Goal: Task Accomplishment & Management: Complete application form

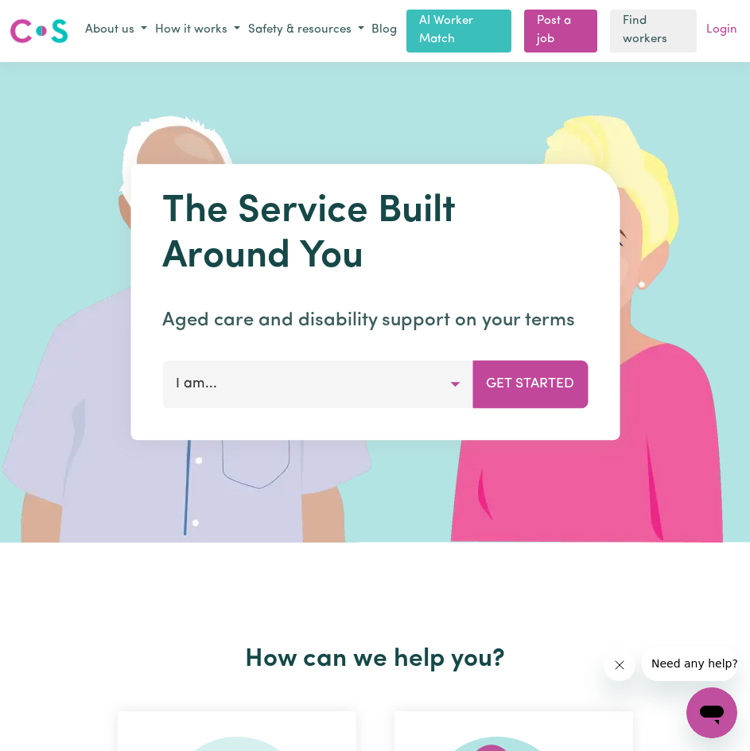
click at [709, 33] on link "Login" at bounding box center [721, 30] width 37 height 25
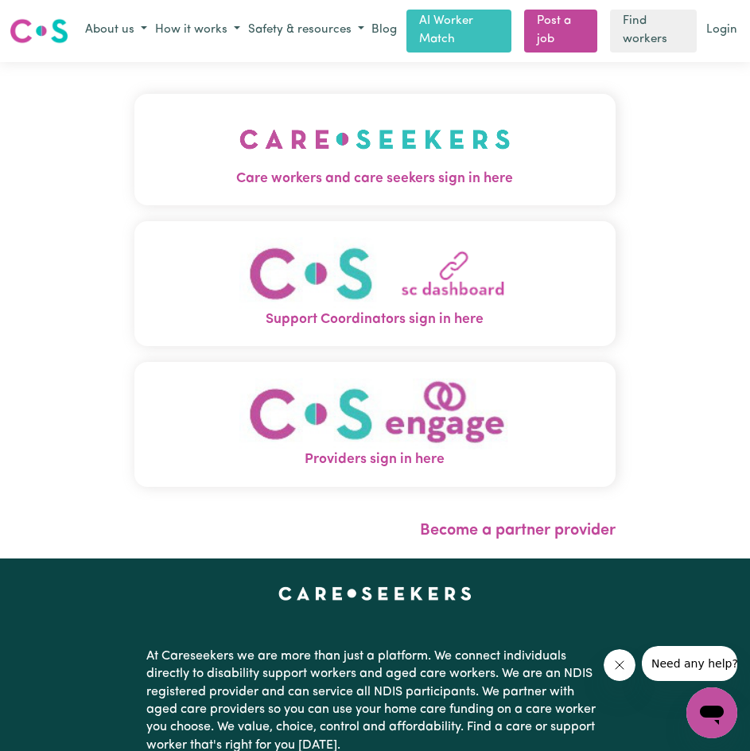
click at [301, 181] on span "Care workers and care seekers sign in here" at bounding box center [374, 179] width 481 height 21
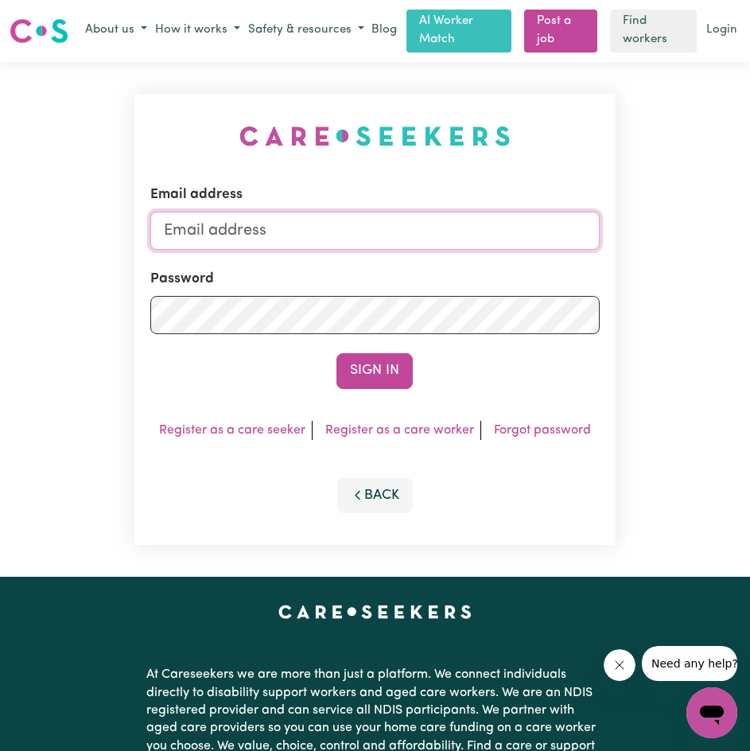
click at [287, 239] on input "Email address" at bounding box center [375, 231] width 450 height 38
type input "[EMAIL_ADDRESS][DOMAIN_NAME]"
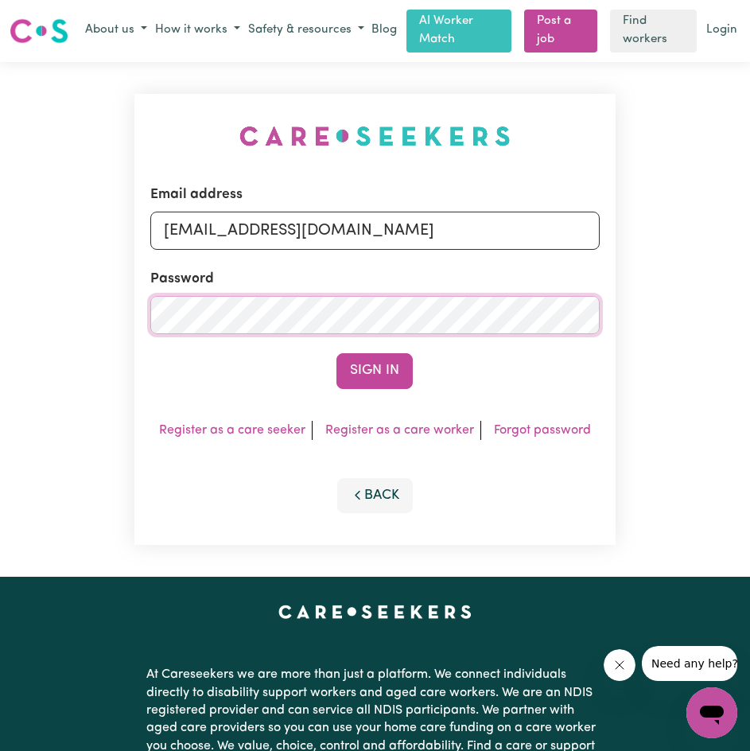
click at [337, 353] on button "Sign In" at bounding box center [375, 370] width 76 height 35
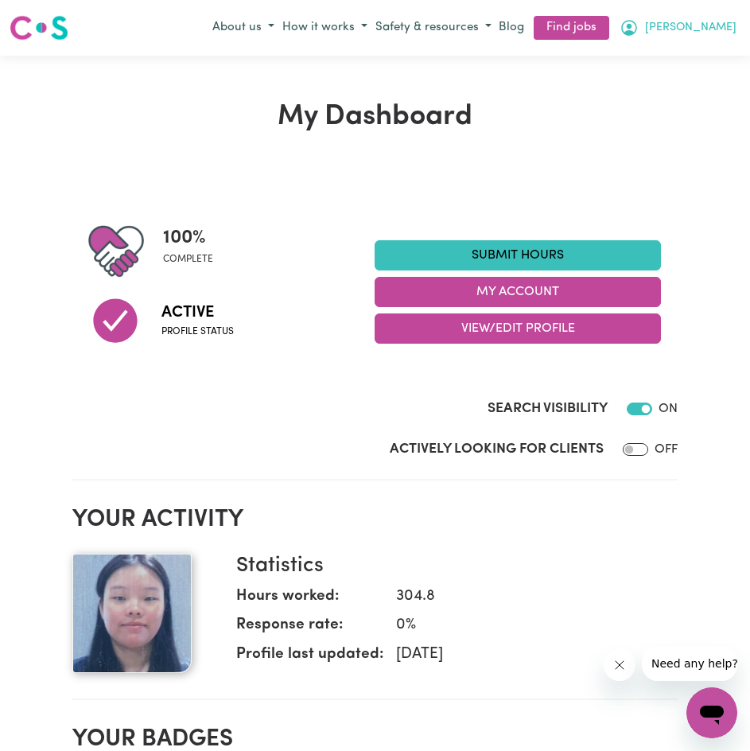
click at [673, 26] on span "[PERSON_NAME]" at bounding box center [690, 28] width 91 height 18
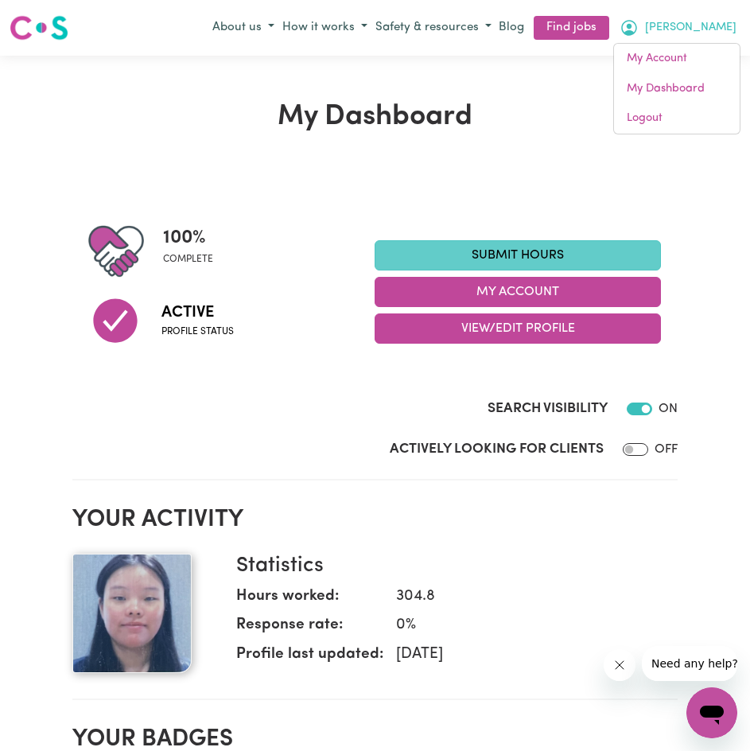
click at [555, 253] on link "Submit Hours" at bounding box center [518, 255] width 286 height 30
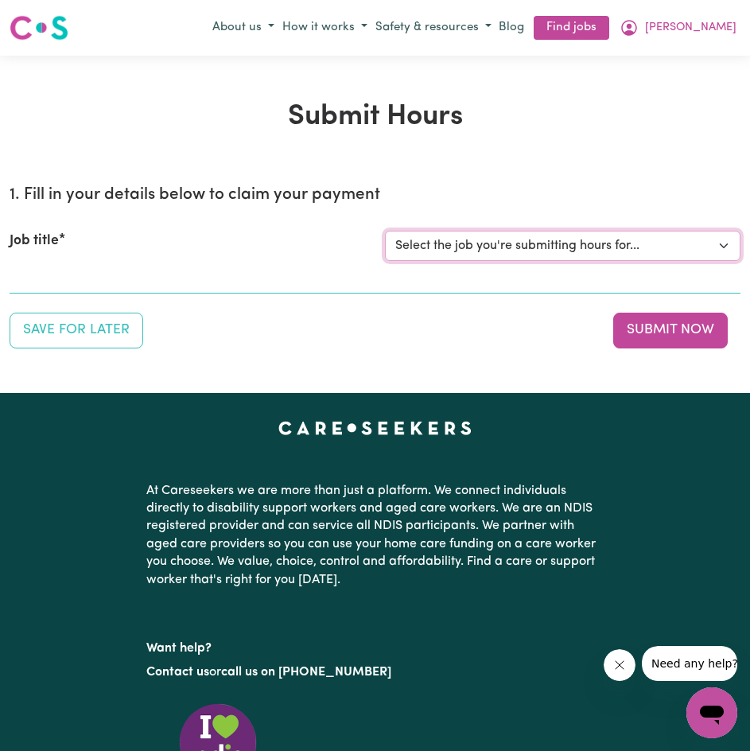
click at [504, 241] on select "Select the job you're submitting hours for... [[PERSON_NAME]] Disability support" at bounding box center [563, 246] width 356 height 30
select select "4878"
click at [385, 231] on select "Select the job you're submitting hours for... [[PERSON_NAME]] Disability support" at bounding box center [563, 246] width 356 height 30
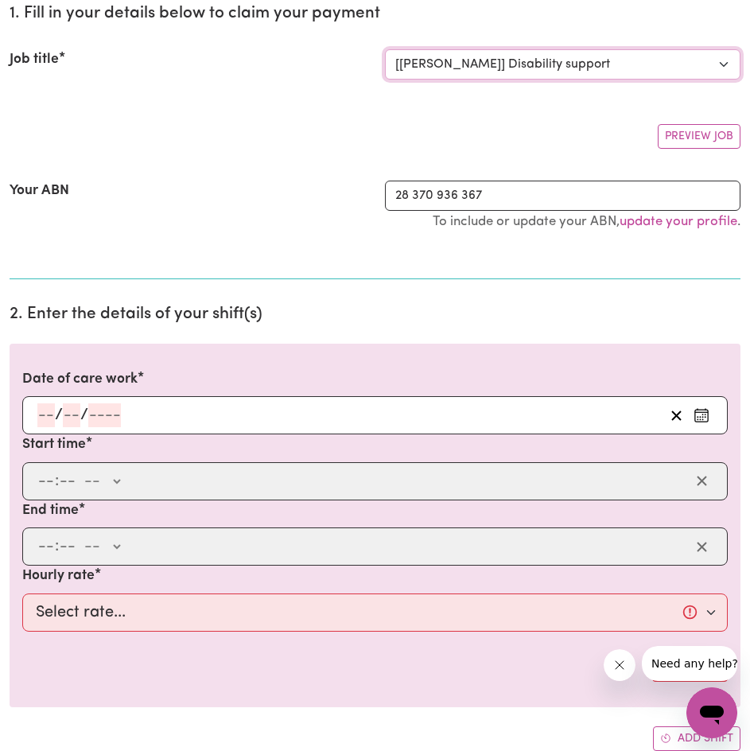
scroll to position [265, 0]
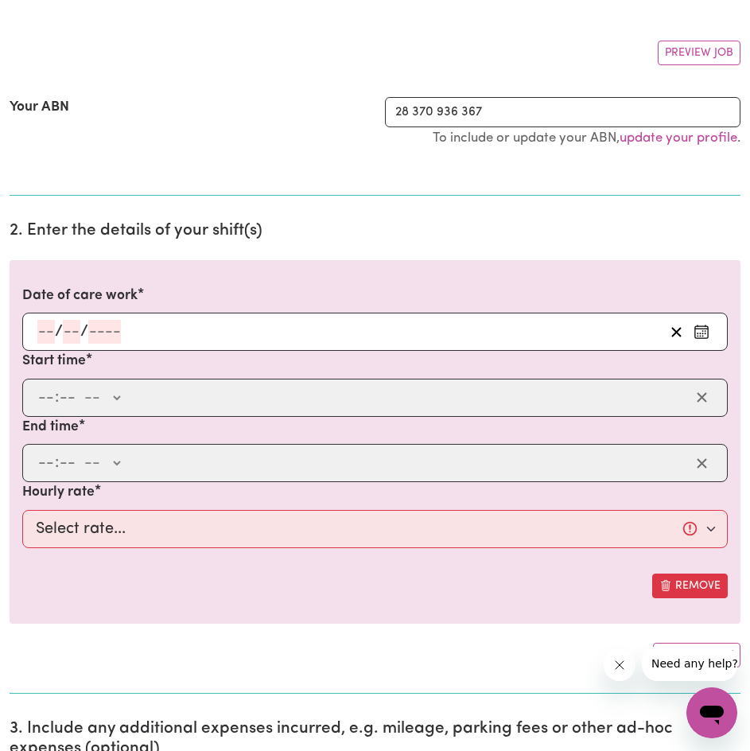
click at [49, 325] on input "number" at bounding box center [46, 332] width 18 height 24
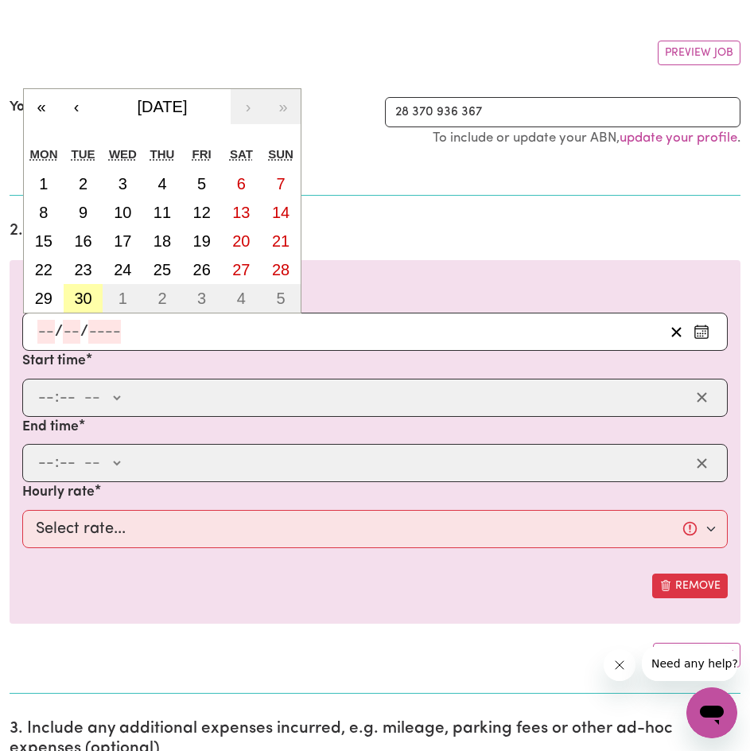
click at [88, 294] on abbr "30" at bounding box center [83, 299] width 18 height 18
type input "[DATE]"
type input "30"
type input "9"
type input "2025"
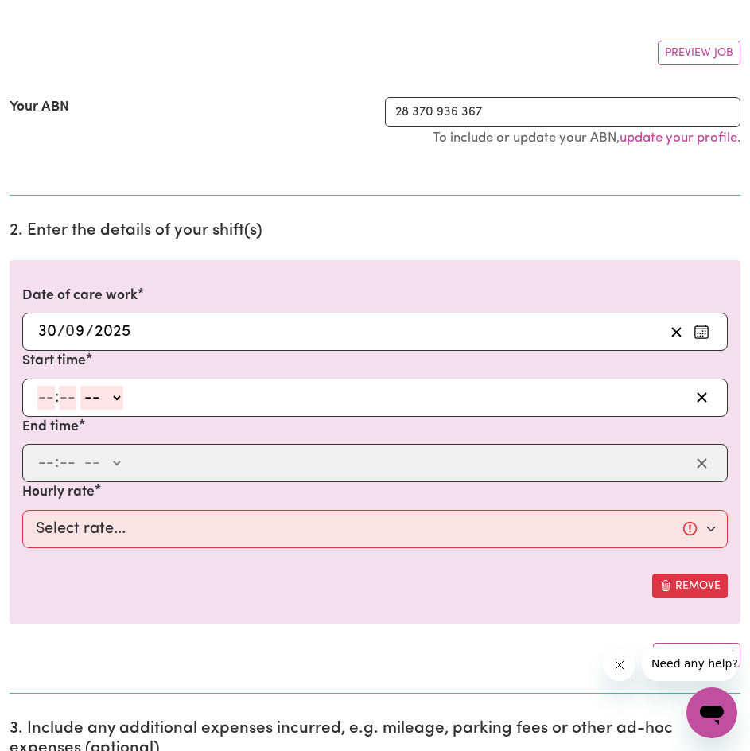
click at [44, 390] on input "number" at bounding box center [46, 398] width 18 height 24
type input "3"
type input "00"
select select "pm"
type input "15:00"
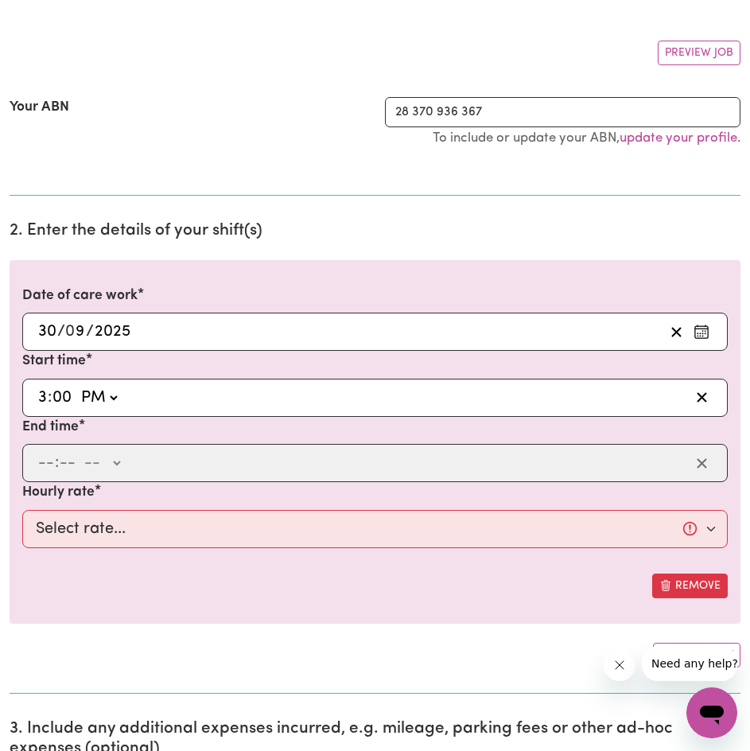
type input "0"
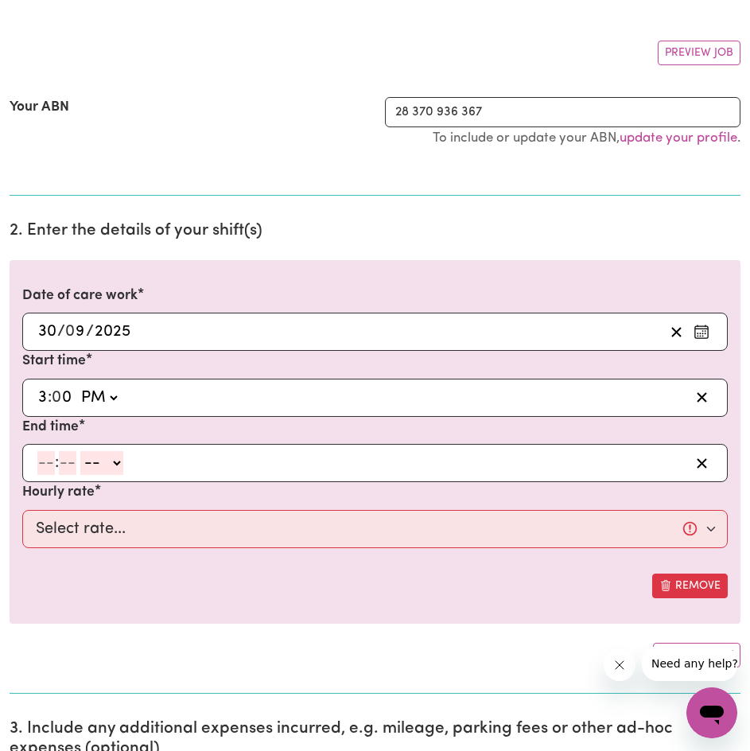
drag, startPoint x: 45, startPoint y: 461, endPoint x: 72, endPoint y: 421, distance: 47.7
click at [45, 461] on input "number" at bounding box center [46, 463] width 18 height 24
type input "7"
select select "pm"
click at [64, 464] on input "number" at bounding box center [61, 463] width 18 height 24
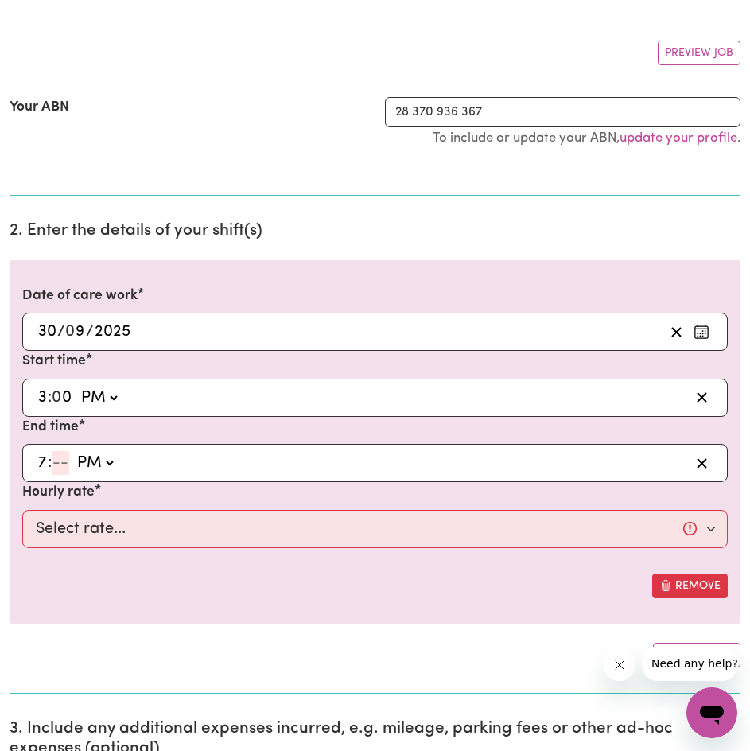
type input "19:00"
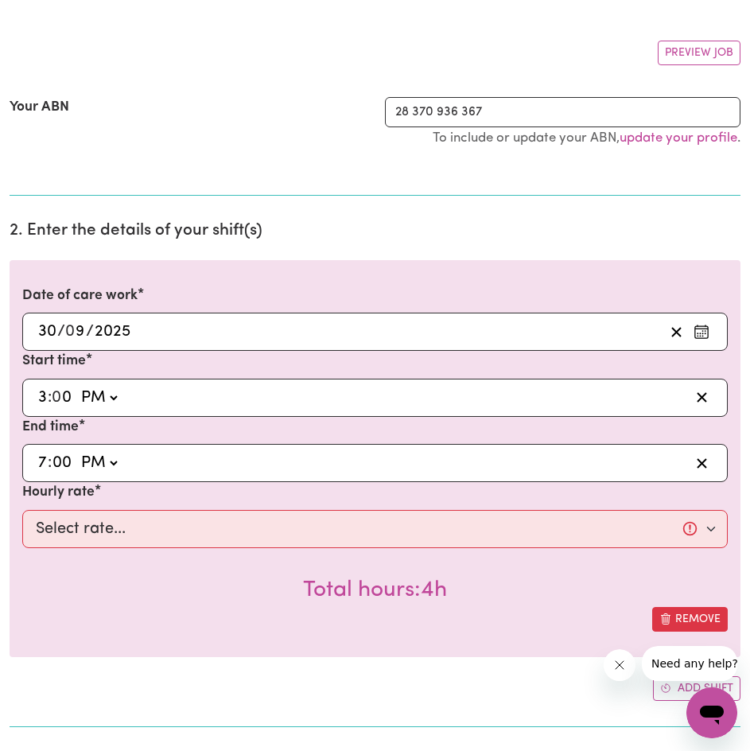
type input "00"
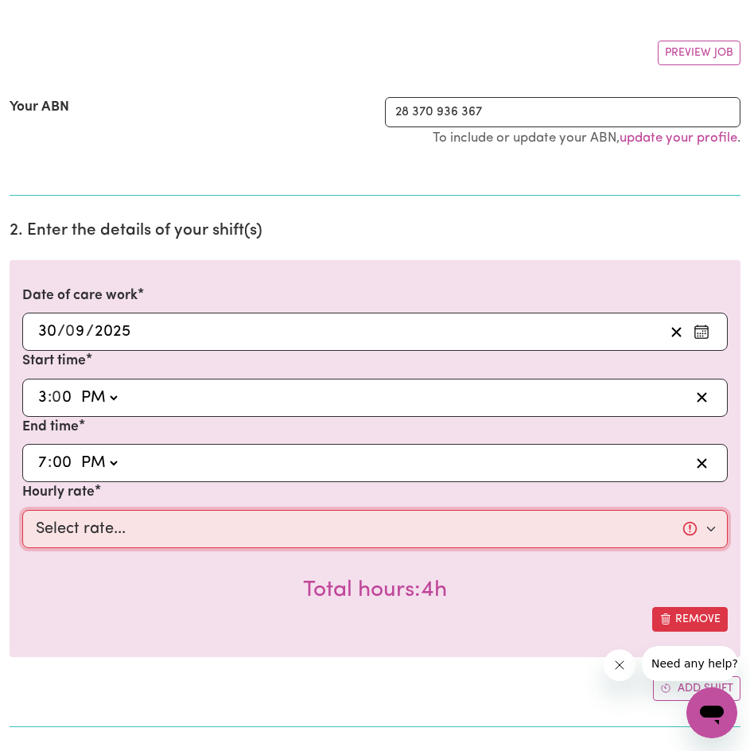
click at [191, 510] on select "Select rate... $44.70 (Weekday) $62.69 ([DATE]) $80.71 ([DATE]) $98.61 (Public …" at bounding box center [375, 529] width 706 height 38
select select "44.7-Weekday"
click at [22, 510] on select "Select rate... $44.70 (Weekday) $62.69 ([DATE]) $80.71 ([DATE]) $98.61 (Public …" at bounding box center [375, 529] width 706 height 38
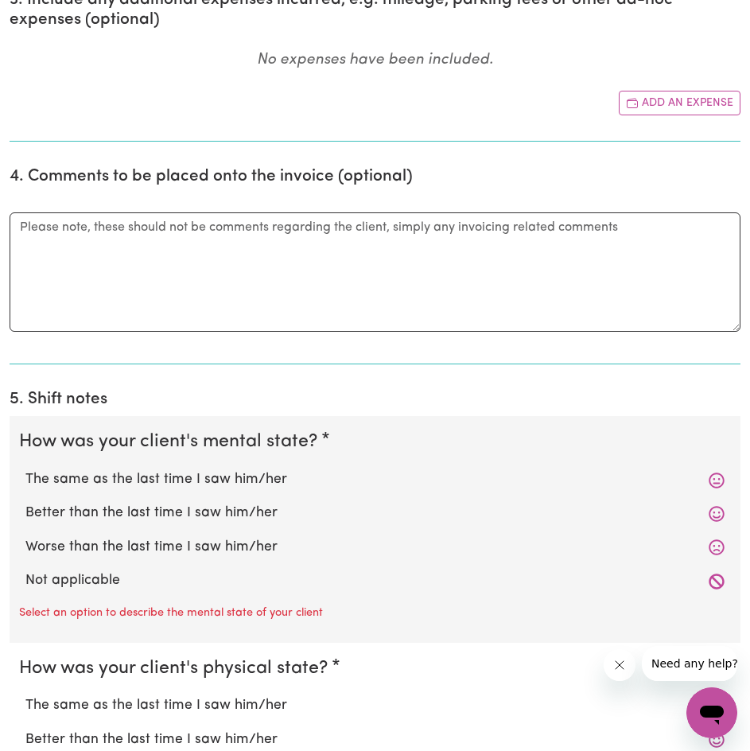
scroll to position [1193, 0]
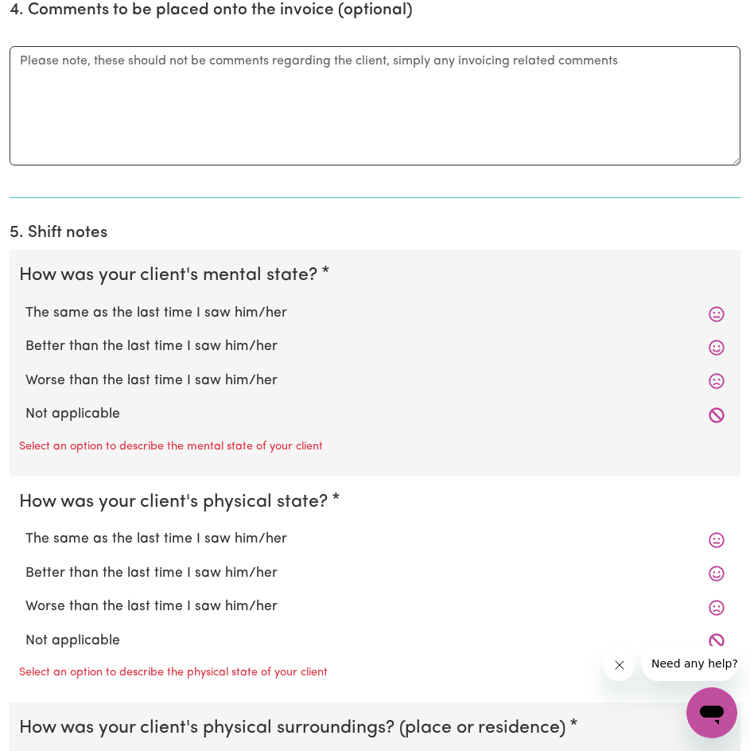
click at [287, 314] on label "The same as the last time I saw him/her" at bounding box center [374, 313] width 699 height 21
click at [25, 303] on input "The same as the last time I saw him/her" at bounding box center [25, 302] width 1 height 1
radio input "true"
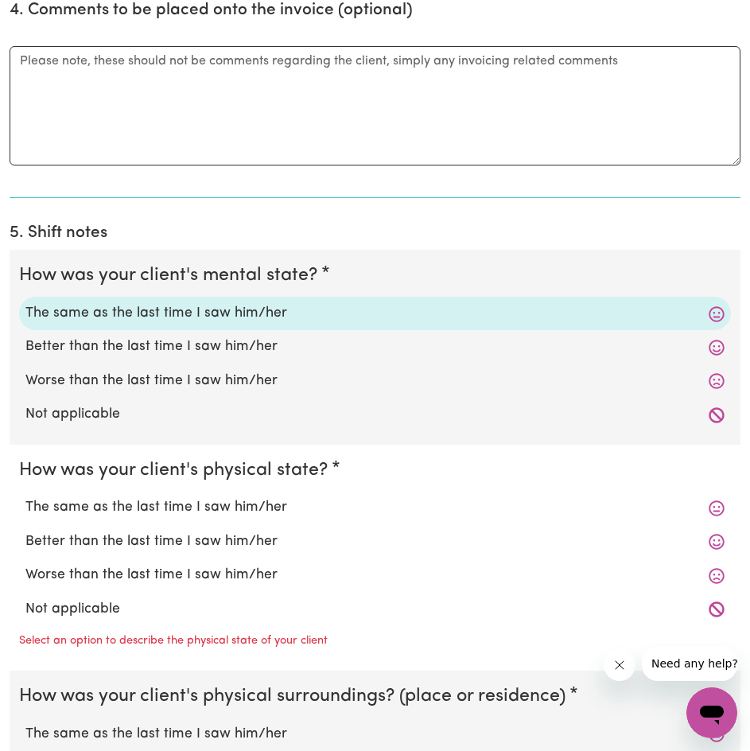
click at [278, 506] on label "The same as the last time I saw him/her" at bounding box center [374, 507] width 699 height 21
click at [25, 497] on input "The same as the last time I saw him/her" at bounding box center [25, 496] width 1 height 1
radio input "true"
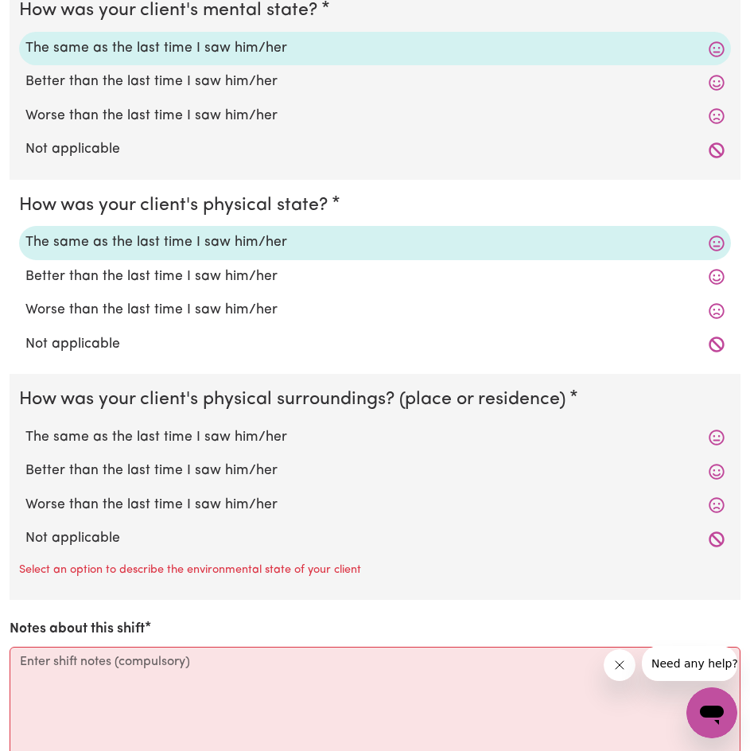
click at [267, 434] on label "The same as the last time I saw him/her" at bounding box center [374, 437] width 699 height 21
click at [25, 427] on input "The same as the last time I saw him/her" at bounding box center [25, 426] width 1 height 1
radio input "true"
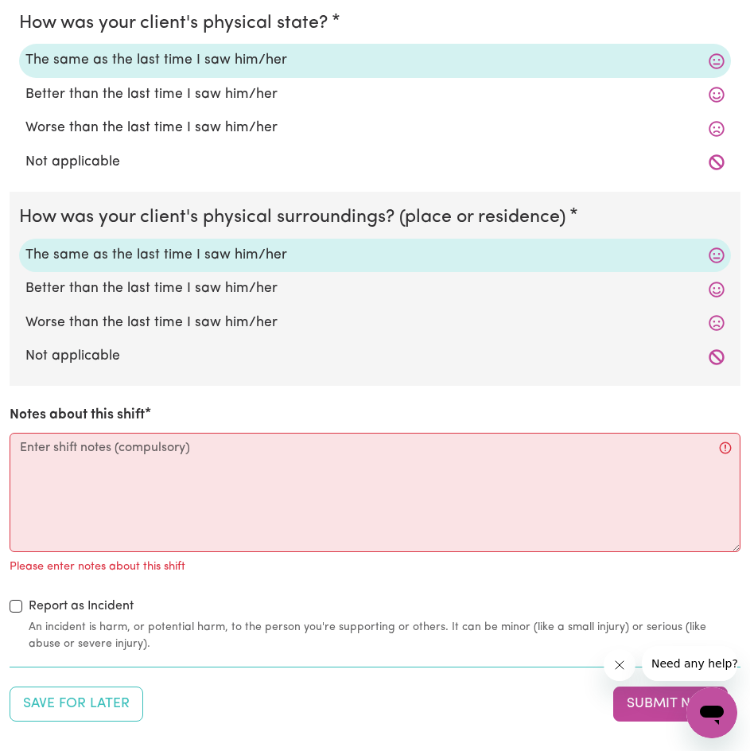
scroll to position [1724, 0]
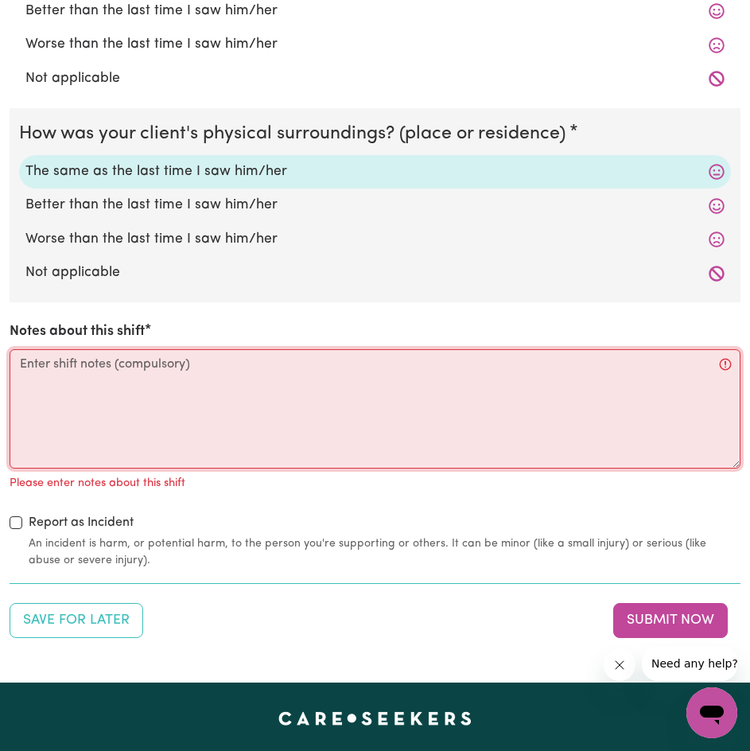
click at [248, 412] on textarea "Notes about this shift" at bounding box center [375, 408] width 731 height 119
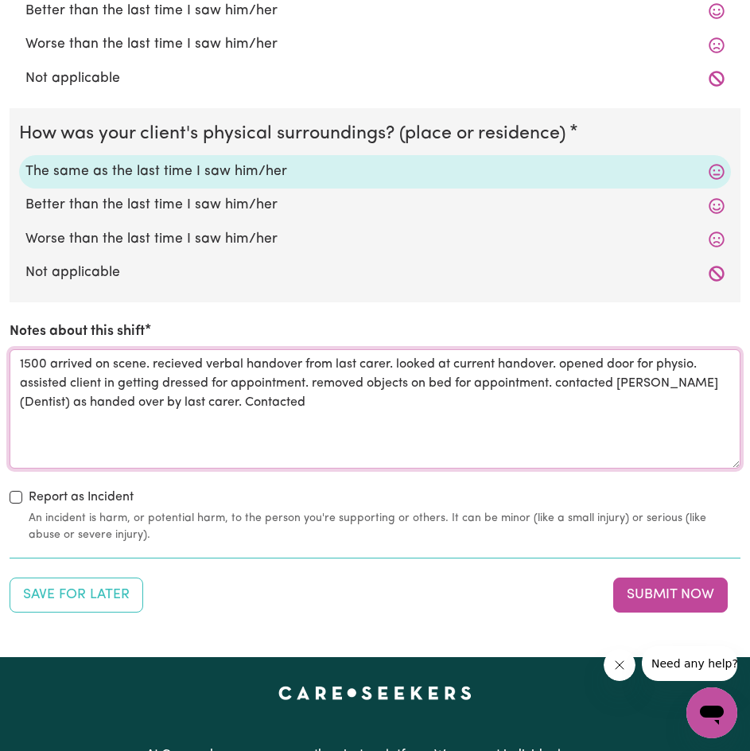
click at [343, 428] on textarea "1500 arrived on scene. recieved verbal handover from last carer. looked at curr…" at bounding box center [375, 408] width 731 height 119
type textarea "1500 arrived on scene. recieved verbal handover from last carer. looked at curr…"
